Goal: Task Accomplishment & Management: Manage account settings

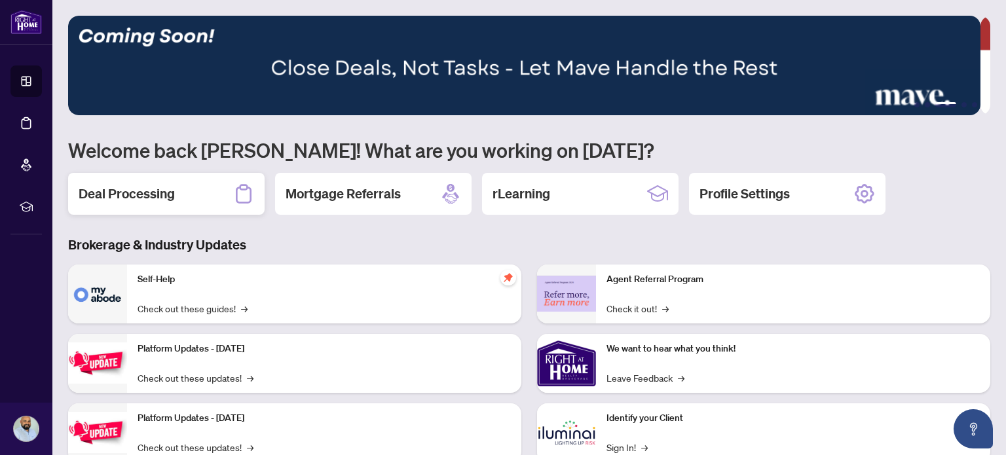
click at [183, 199] on div "Deal Processing" at bounding box center [166, 194] width 197 height 42
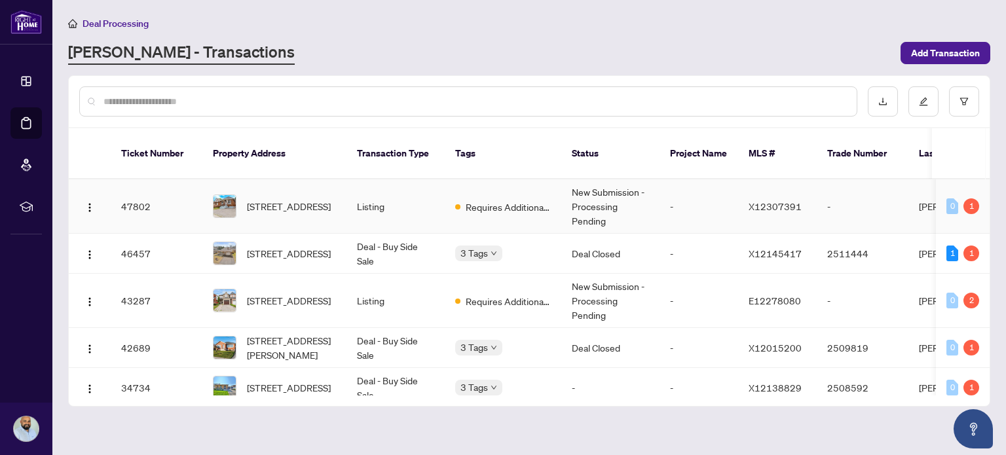
click at [618, 183] on td "New Submission - Processing Pending" at bounding box center [611, 207] width 98 height 54
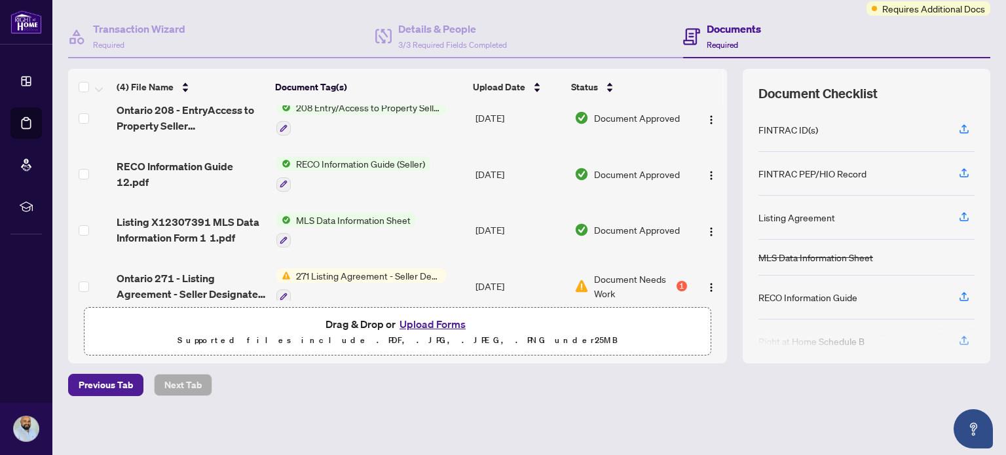
scroll to position [29, 0]
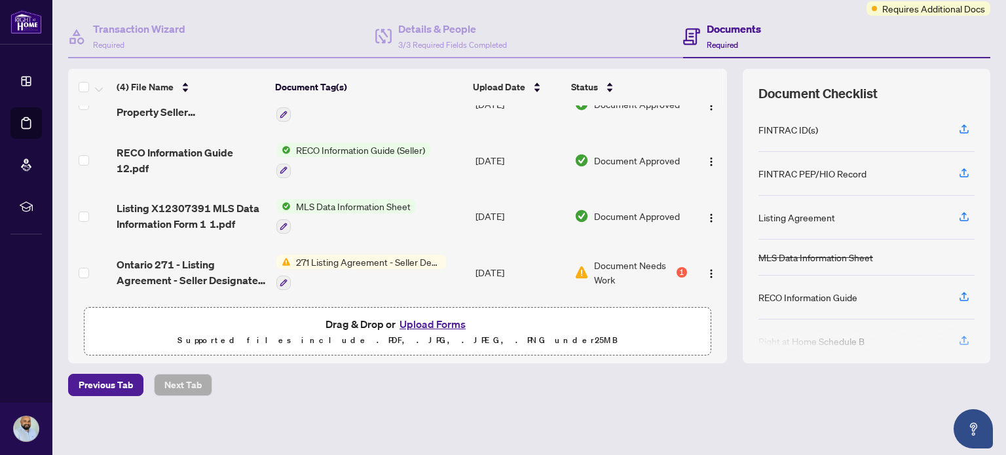
click at [359, 257] on span "271 Listing Agreement - Seller Designated Representation Agreement Authority to…" at bounding box center [368, 262] width 155 height 14
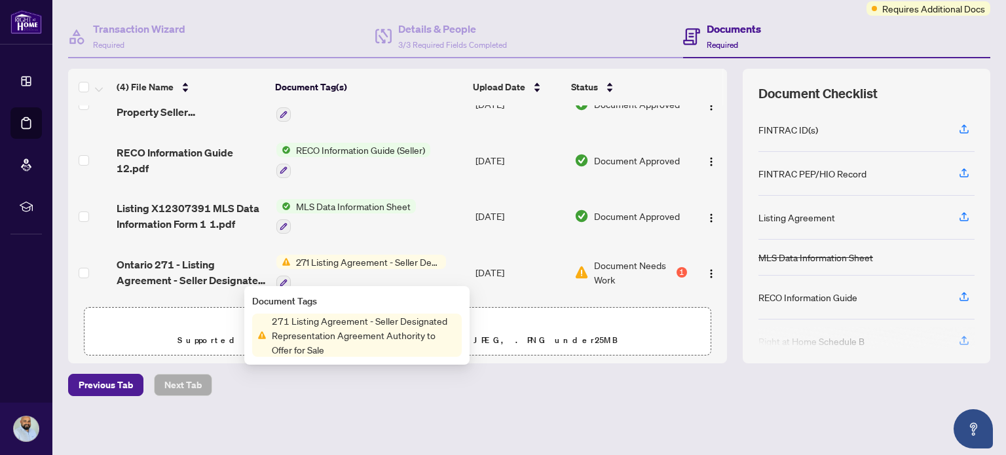
click at [600, 258] on span "Document Needs Work" at bounding box center [634, 272] width 80 height 29
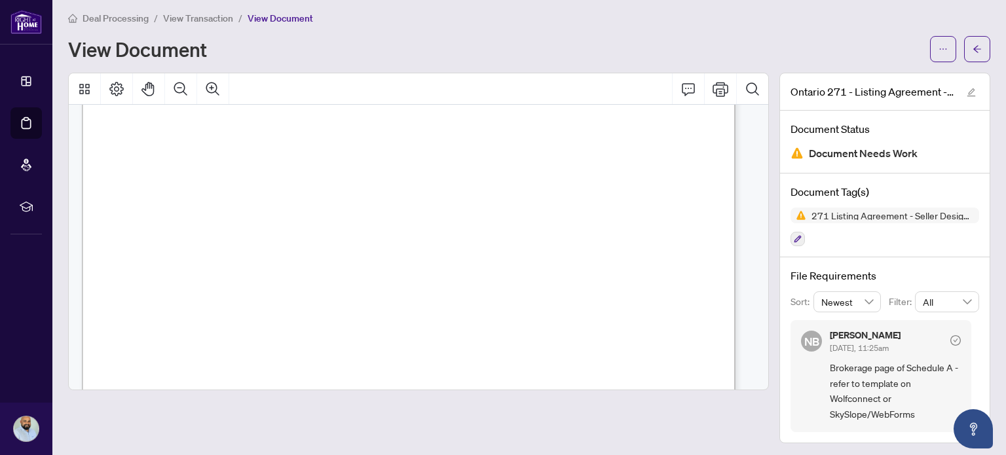
scroll to position [3188, 0]
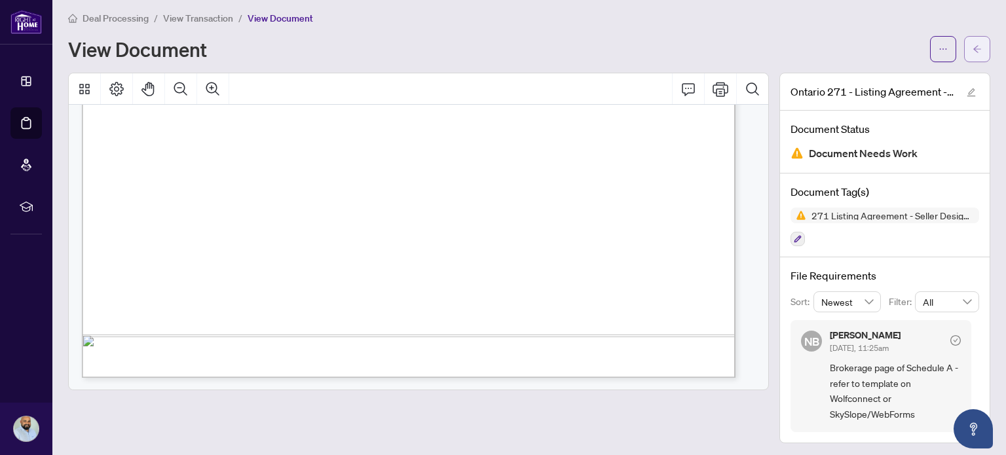
click at [973, 56] on span "button" at bounding box center [977, 49] width 9 height 21
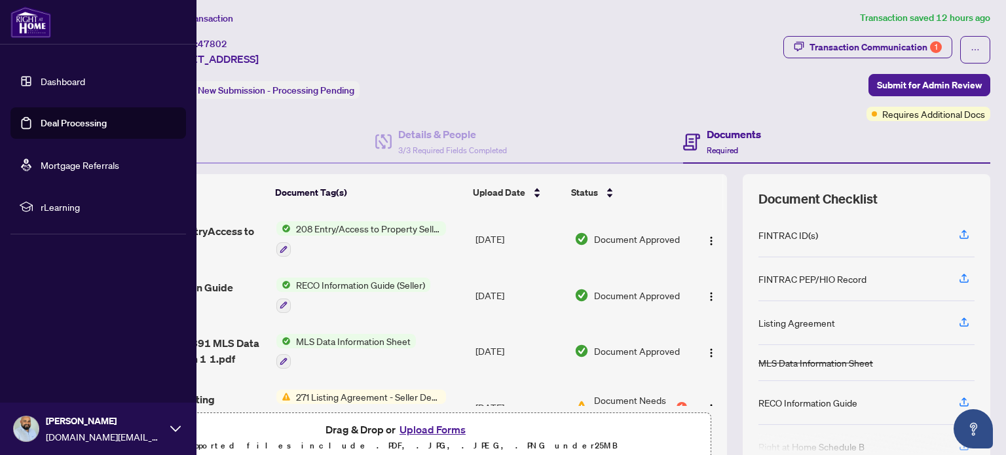
click at [58, 119] on link "Deal Processing" at bounding box center [74, 123] width 66 height 12
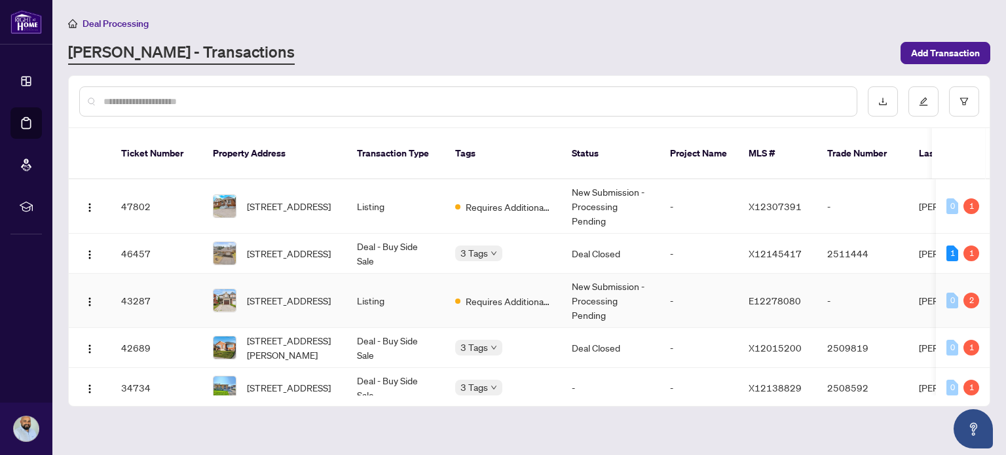
click at [231, 290] on img at bounding box center [225, 301] width 22 height 22
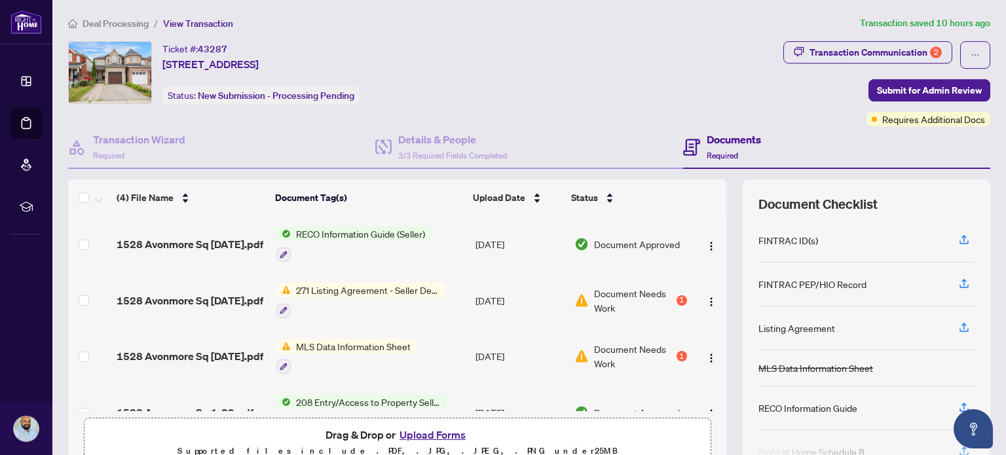
click at [611, 335] on td "Document Needs Work 1" at bounding box center [630, 357] width 123 height 56
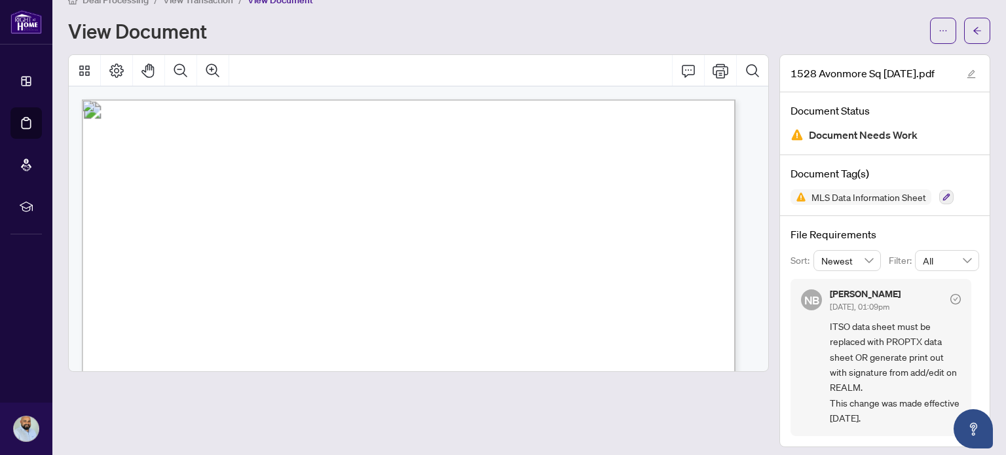
scroll to position [29, 0]
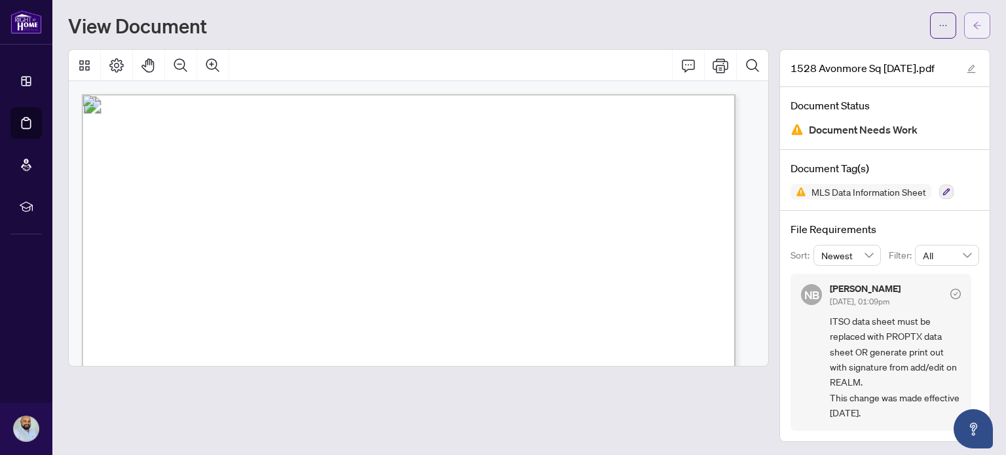
click at [973, 33] on span "button" at bounding box center [977, 25] width 9 height 21
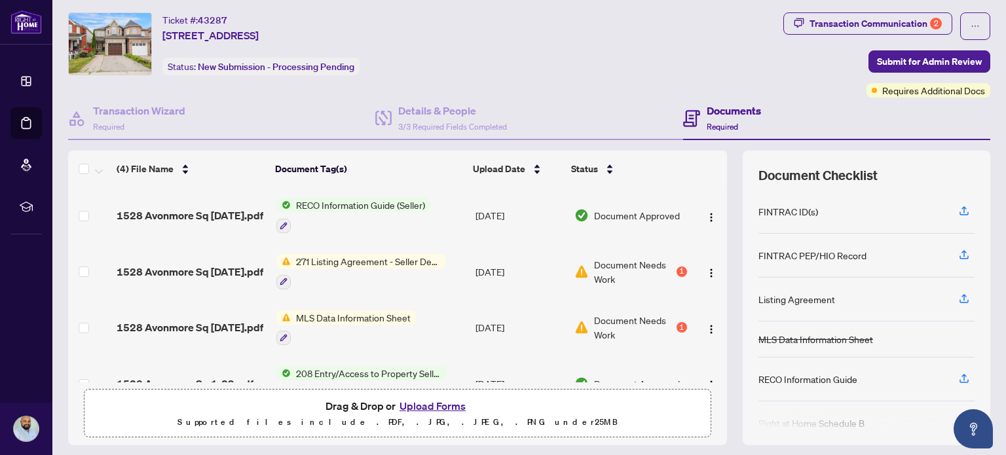
click at [650, 258] on span "Document Needs Work" at bounding box center [634, 272] width 80 height 29
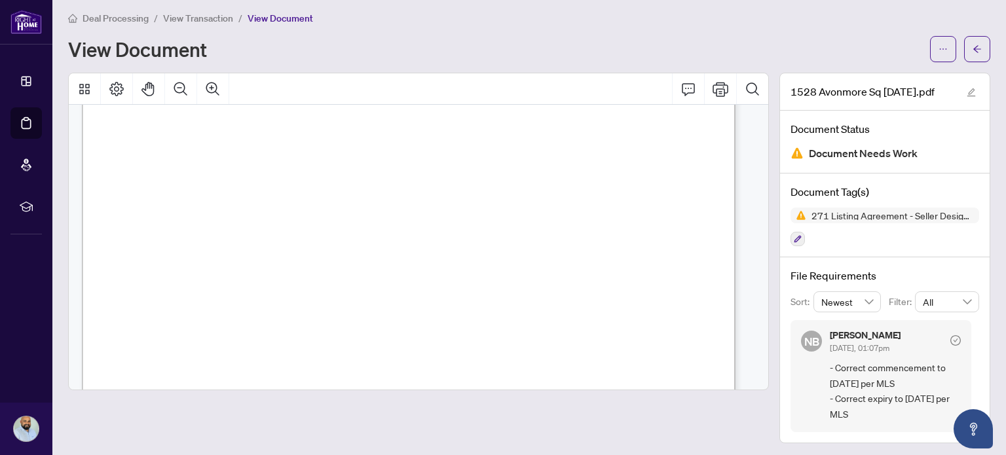
scroll to position [262, 0]
click at [973, 45] on icon "arrow-left" at bounding box center [977, 49] width 9 height 9
